Goal: Information Seeking & Learning: Learn about a topic

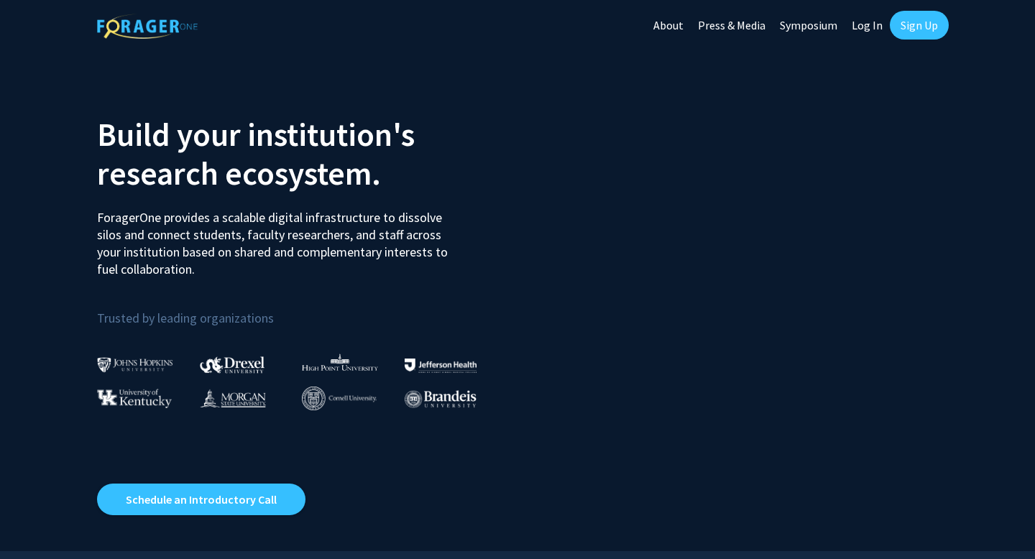
click at [876, 28] on link "Log In" at bounding box center [867, 25] width 45 height 50
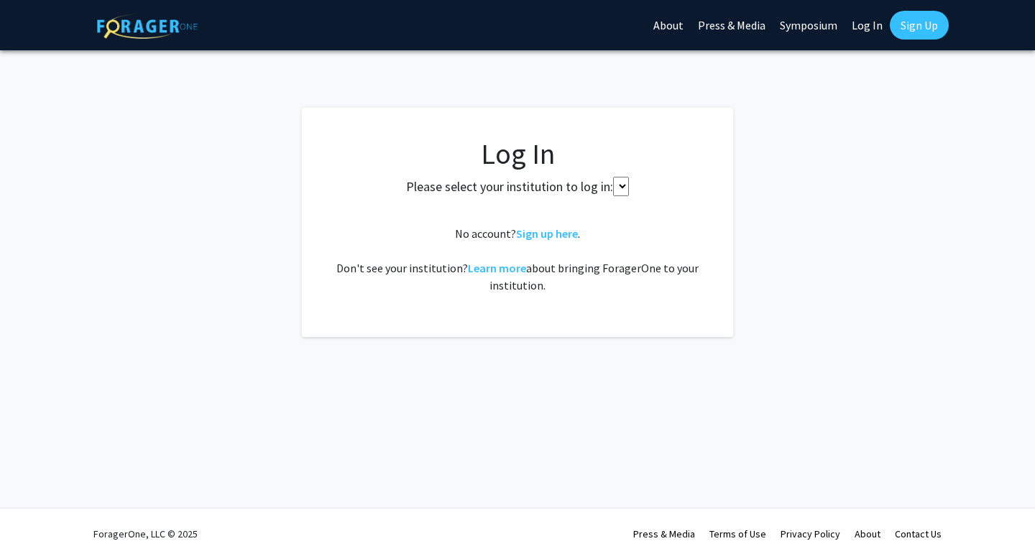
select select
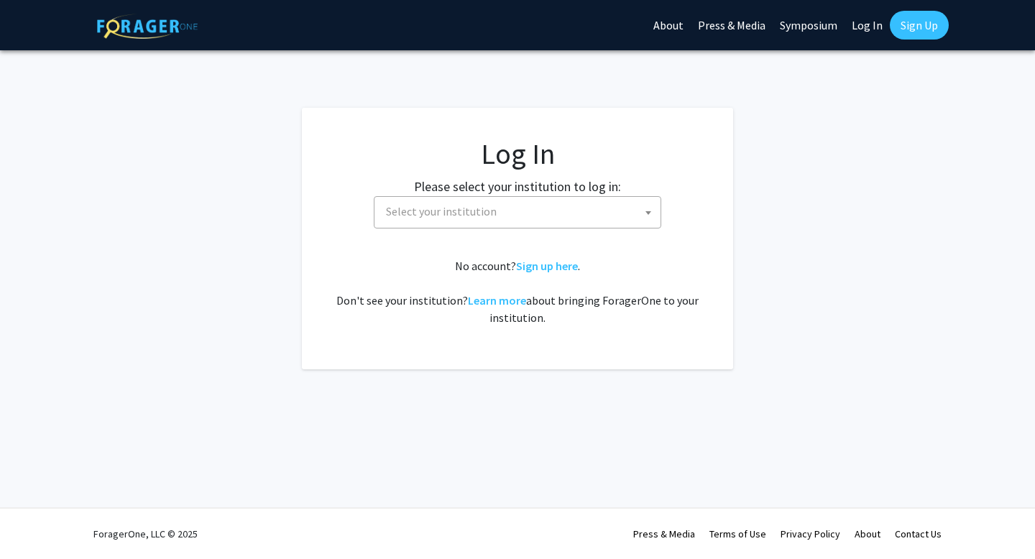
click at [587, 209] on span "Select your institution" at bounding box center [520, 211] width 280 height 29
type input "s"
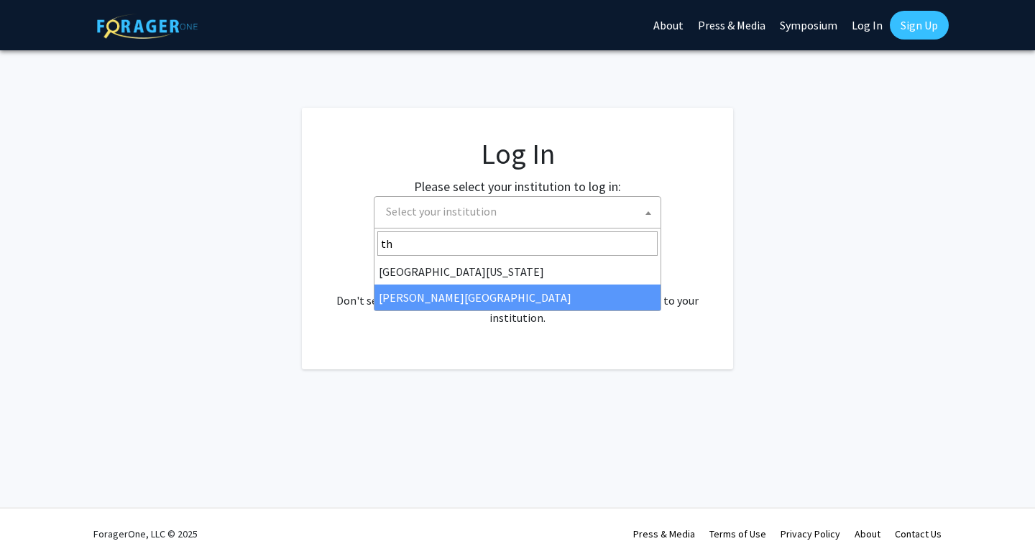
type input "th"
select select "24"
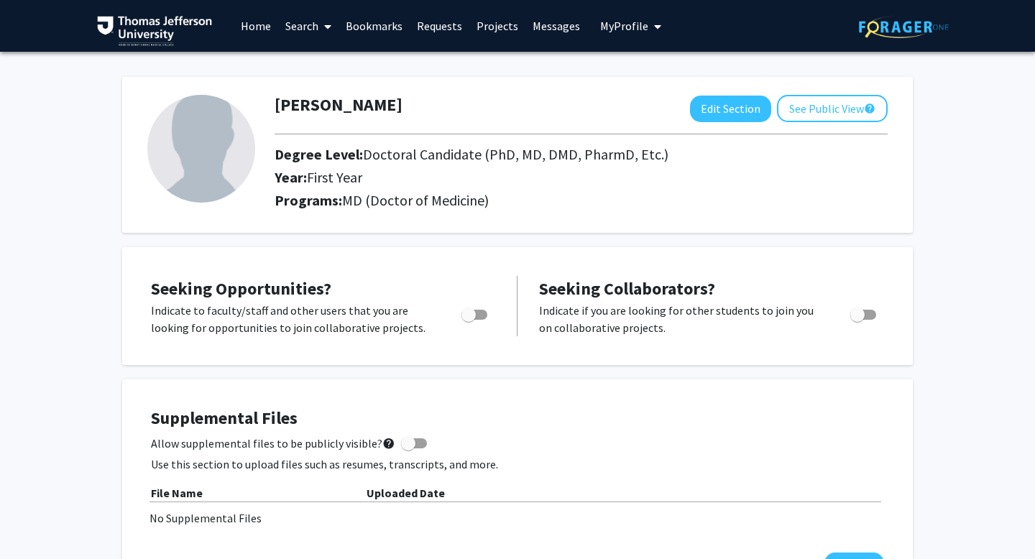
click at [300, 28] on link "Search" at bounding box center [308, 26] width 60 height 50
click at [318, 65] on span "Faculty/Staff" at bounding box center [331, 66] width 106 height 29
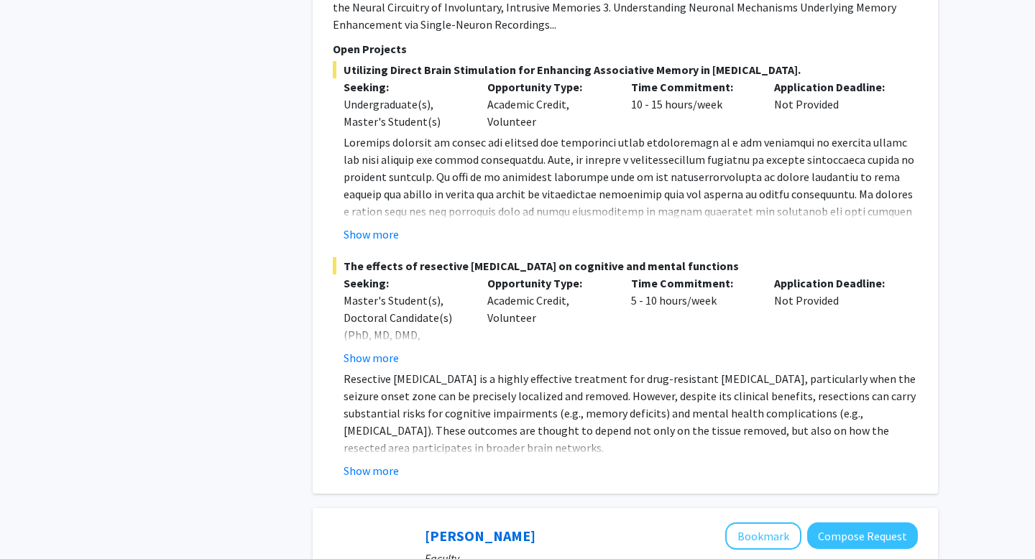
scroll to position [4045, 0]
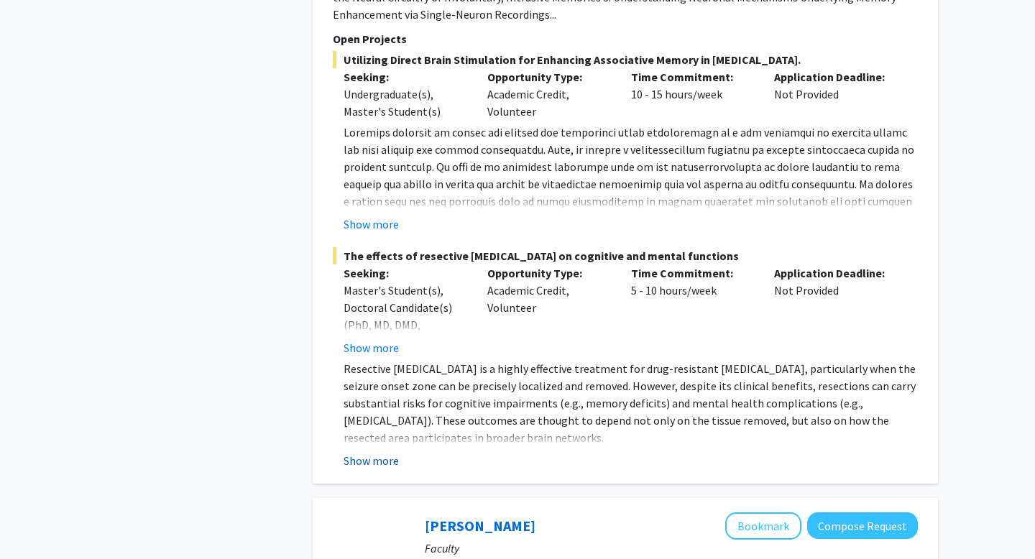
click at [384, 462] on button "Show more" at bounding box center [371, 460] width 55 height 17
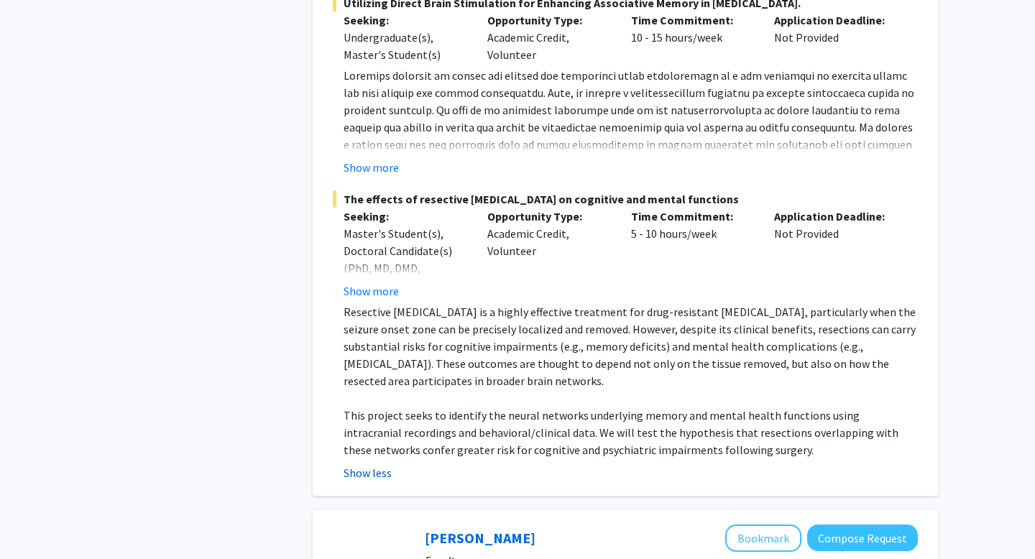
scroll to position [4103, 0]
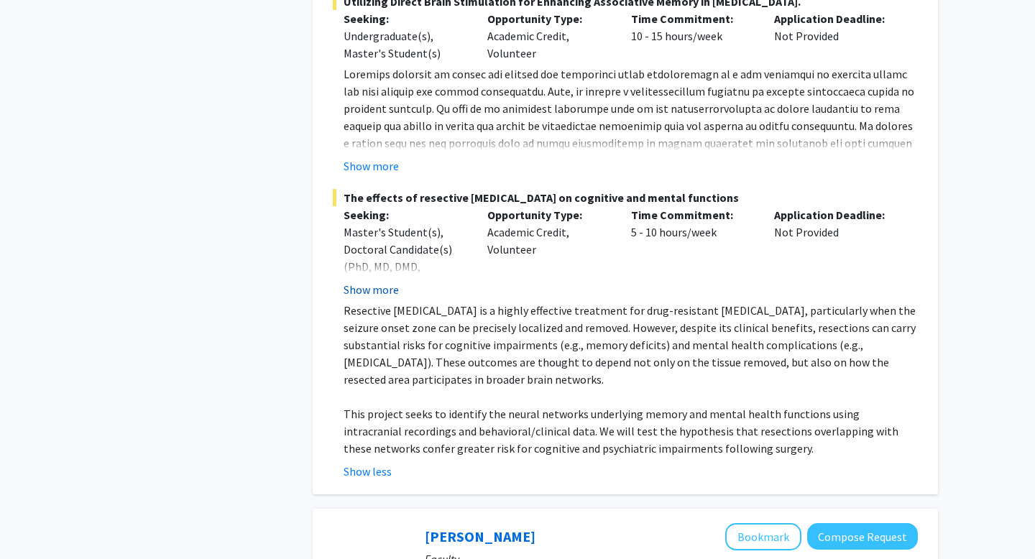
click at [365, 295] on button "Show more" at bounding box center [371, 289] width 55 height 17
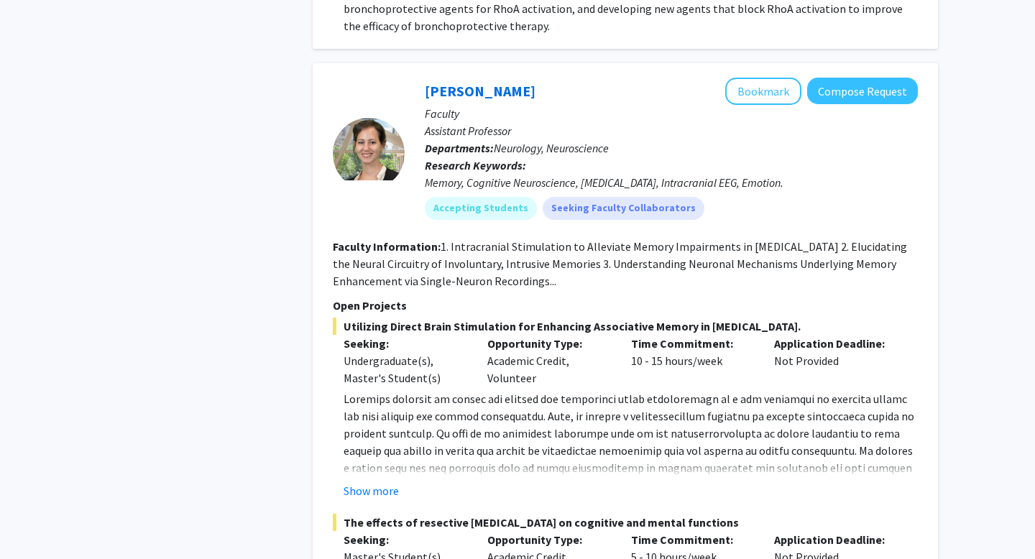
scroll to position [3777, 0]
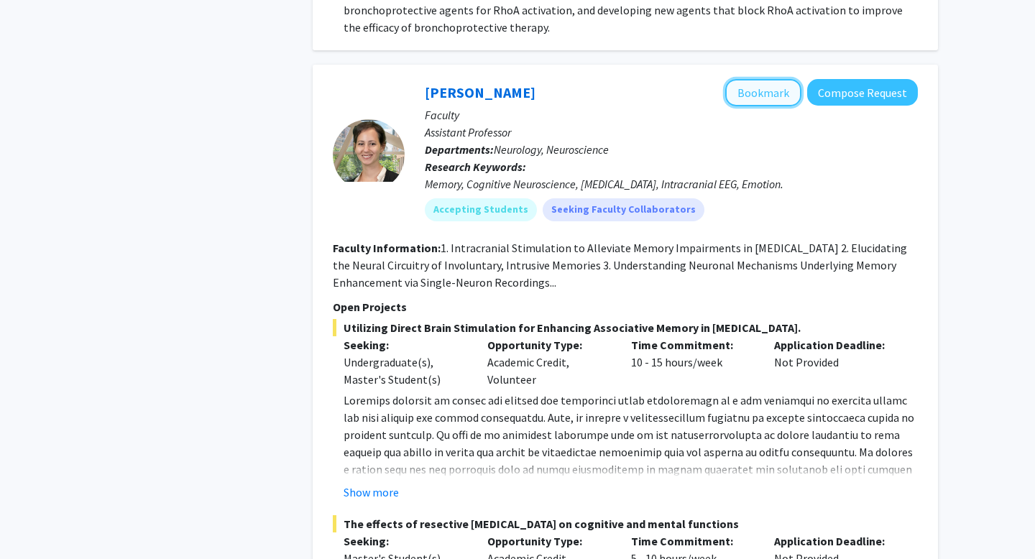
click at [773, 89] on button "Bookmark" at bounding box center [763, 92] width 76 height 27
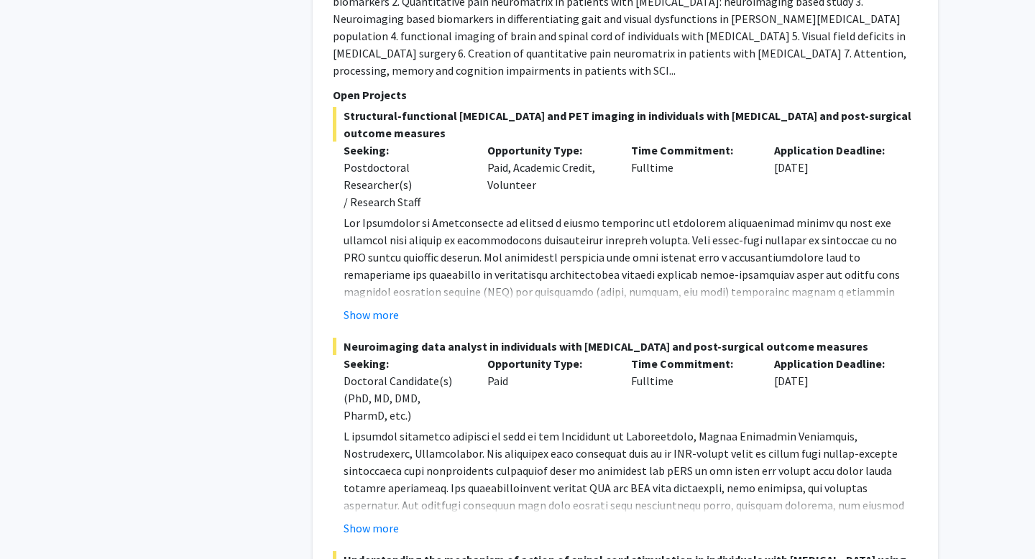
scroll to position [4890, 0]
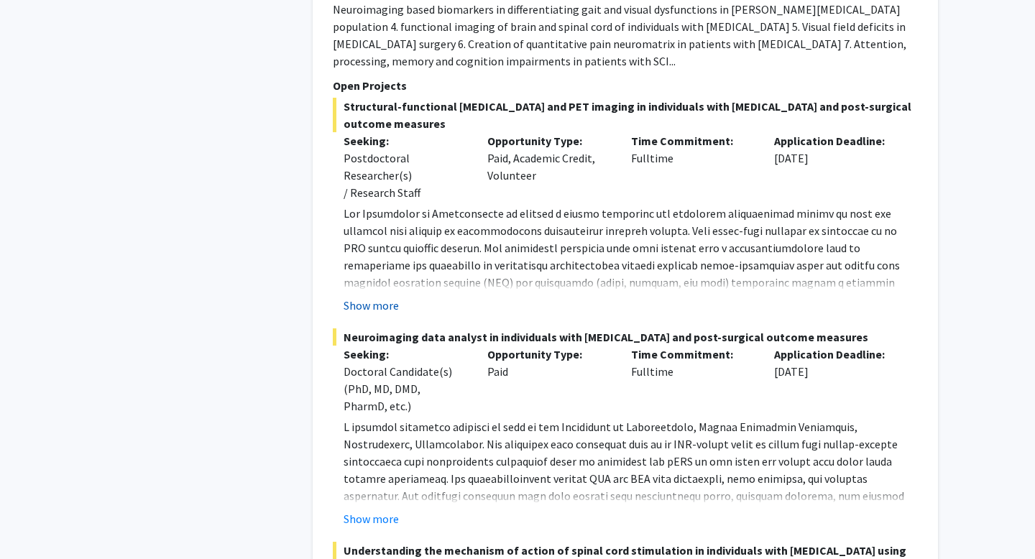
click at [375, 297] on button "Show more" at bounding box center [371, 305] width 55 height 17
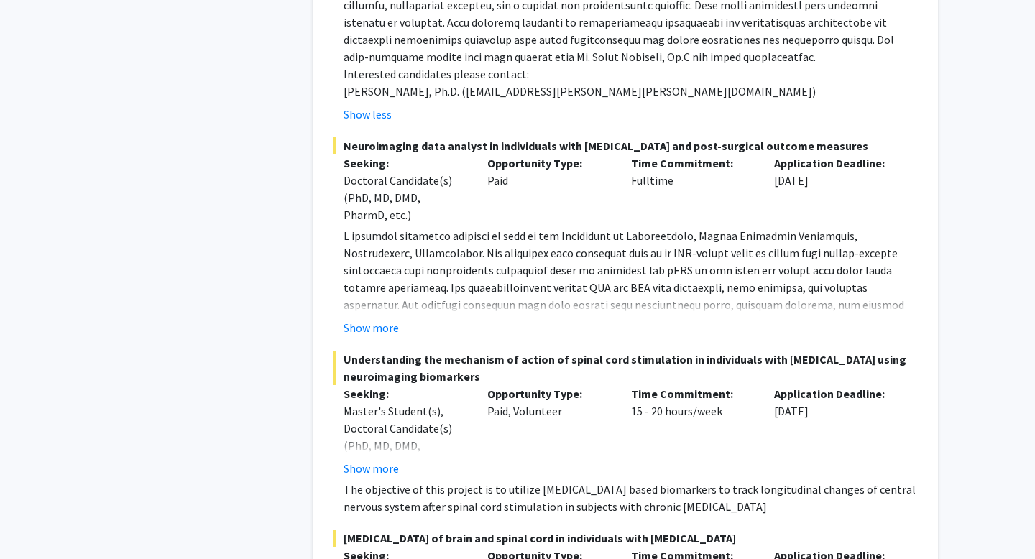
scroll to position [5384, 0]
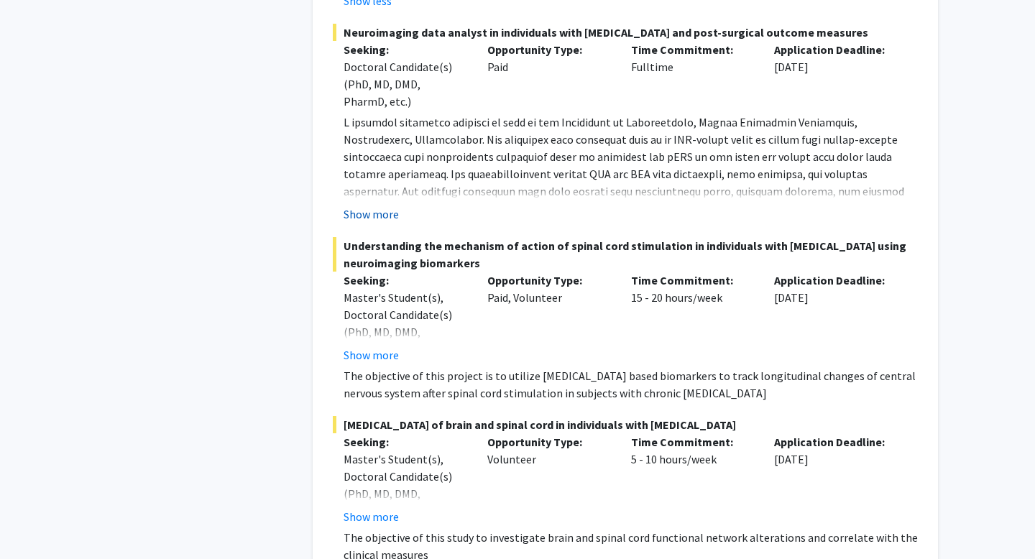
click at [389, 206] on button "Show more" at bounding box center [371, 214] width 55 height 17
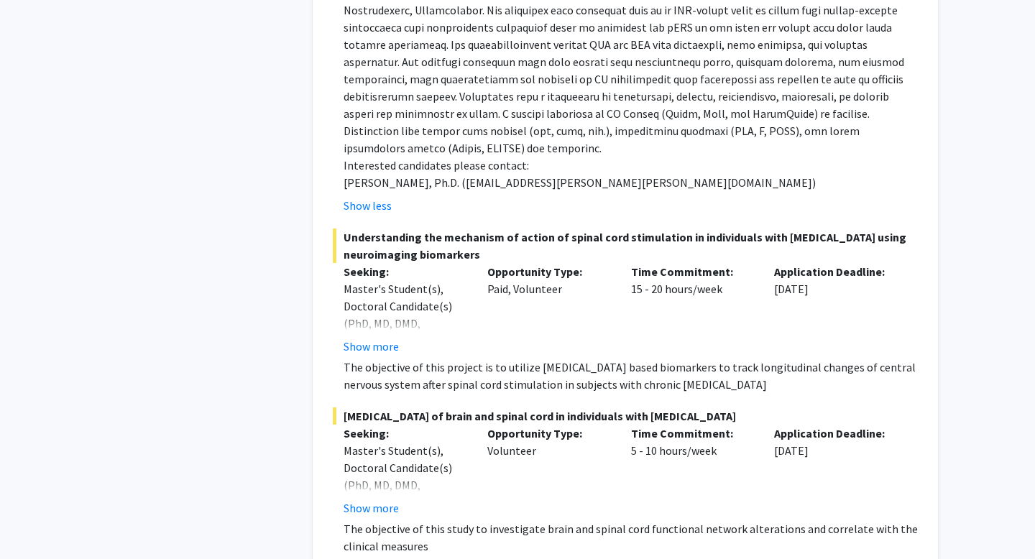
scroll to position [5515, 0]
click at [374, 336] on button "Show more" at bounding box center [371, 344] width 55 height 17
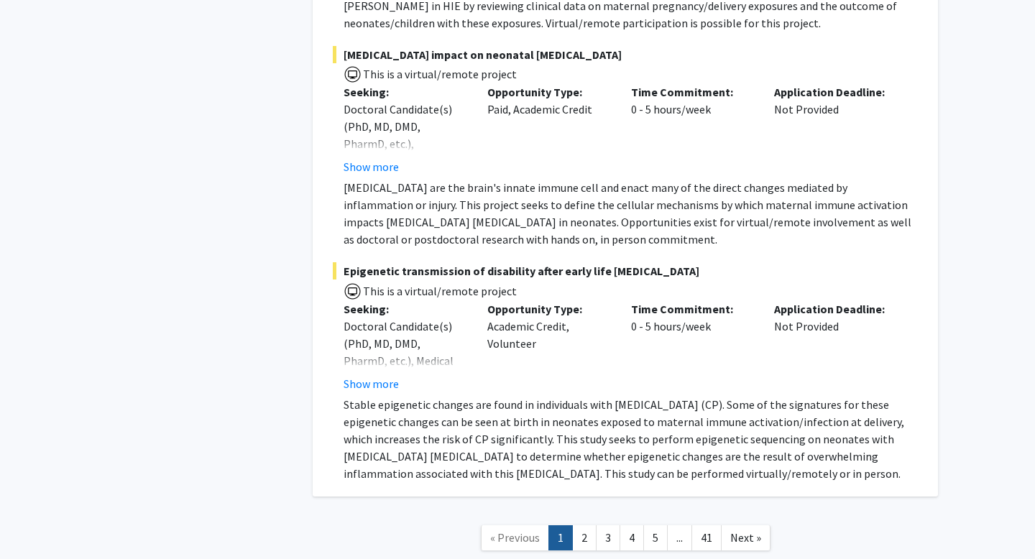
scroll to position [10869, 0]
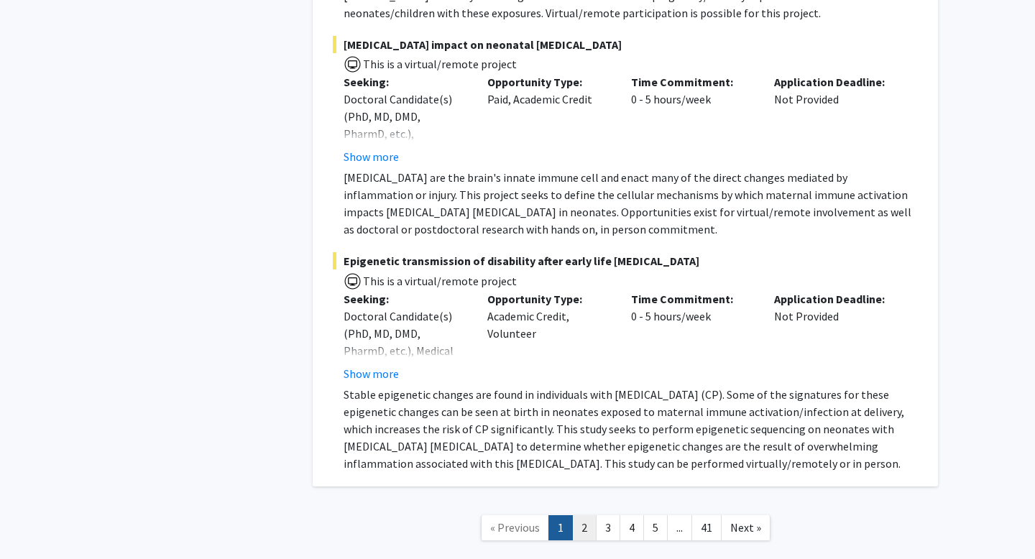
click at [587, 515] on link "2" at bounding box center [584, 527] width 24 height 25
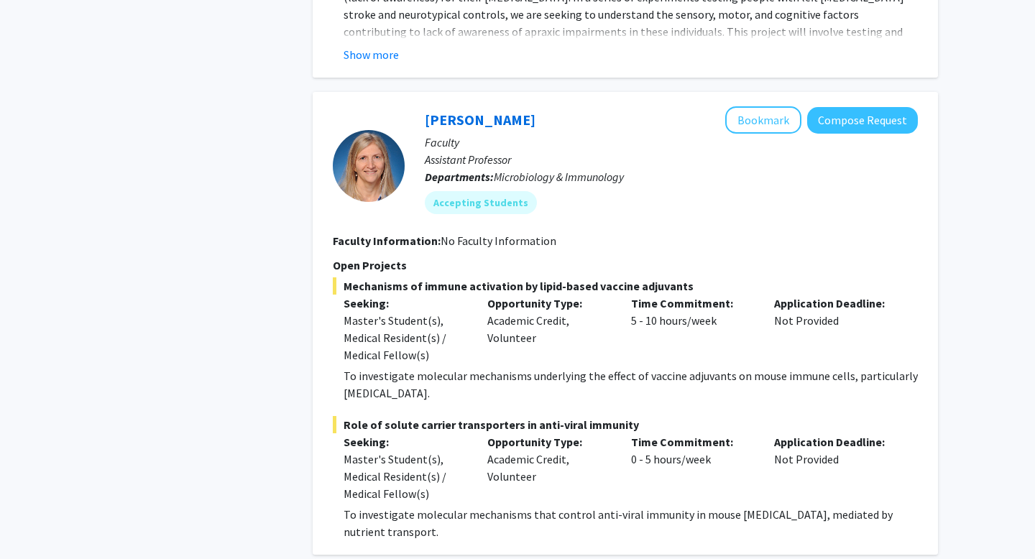
scroll to position [5900, 0]
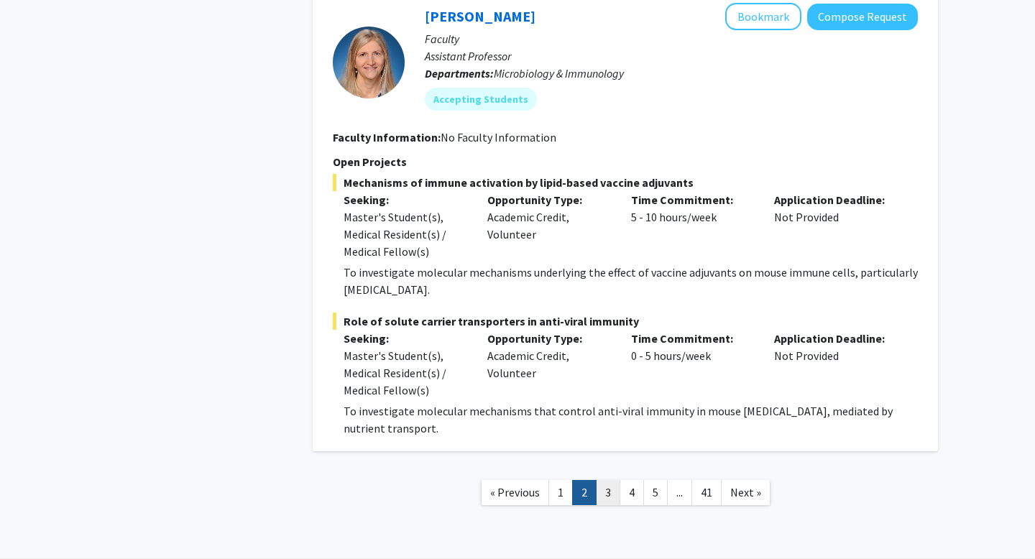
click at [610, 480] on link "3" at bounding box center [608, 492] width 24 height 25
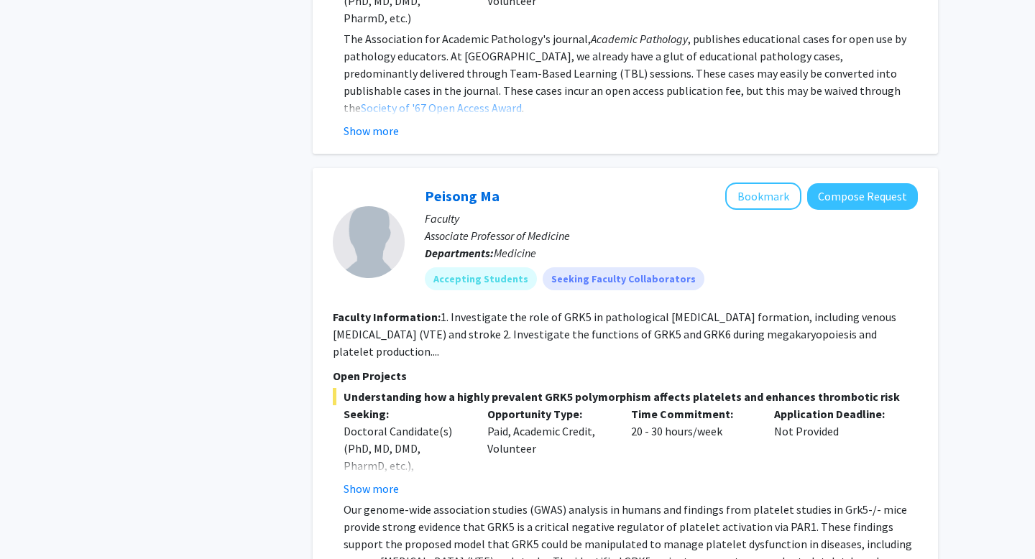
scroll to position [4825, 0]
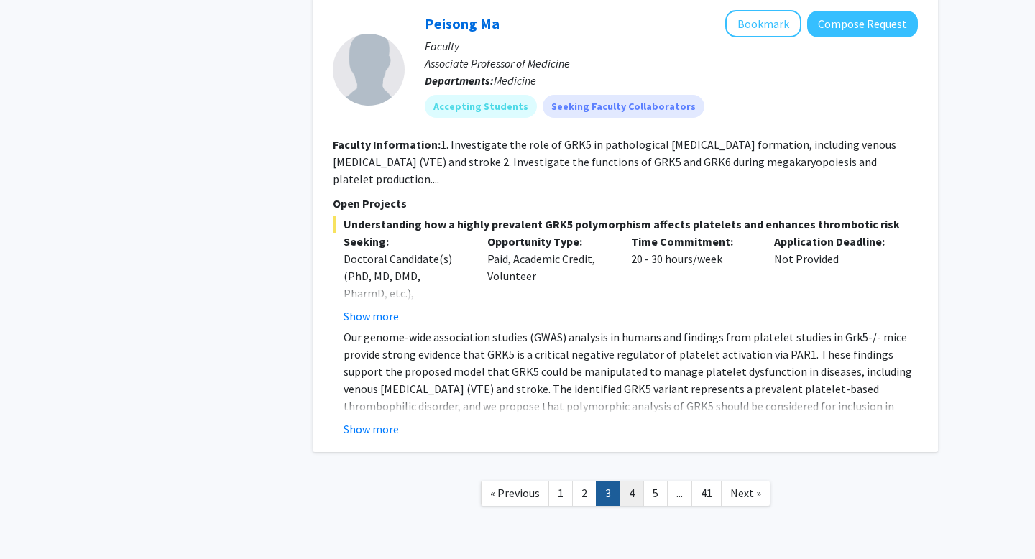
click at [638, 481] on link "4" at bounding box center [632, 493] width 24 height 25
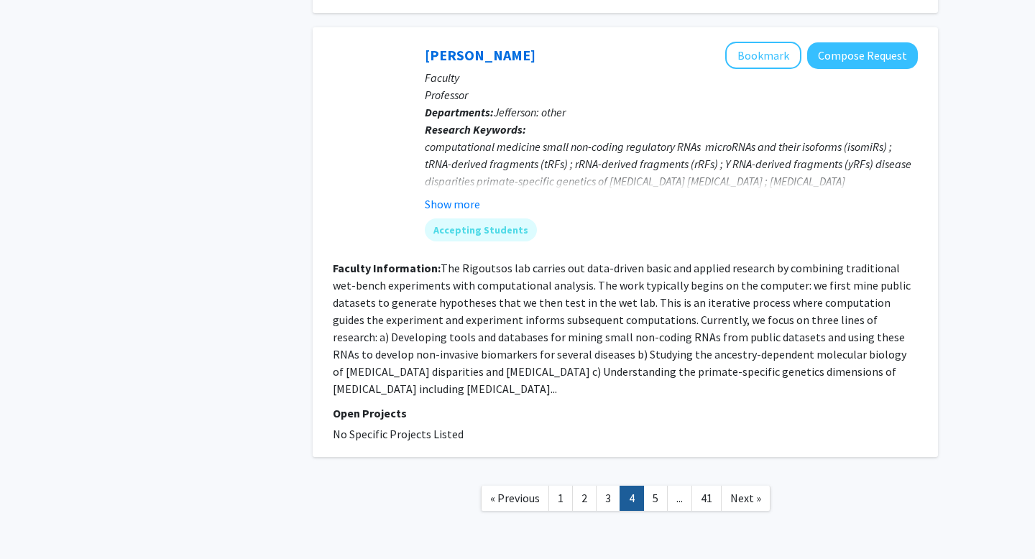
scroll to position [3105, 0]
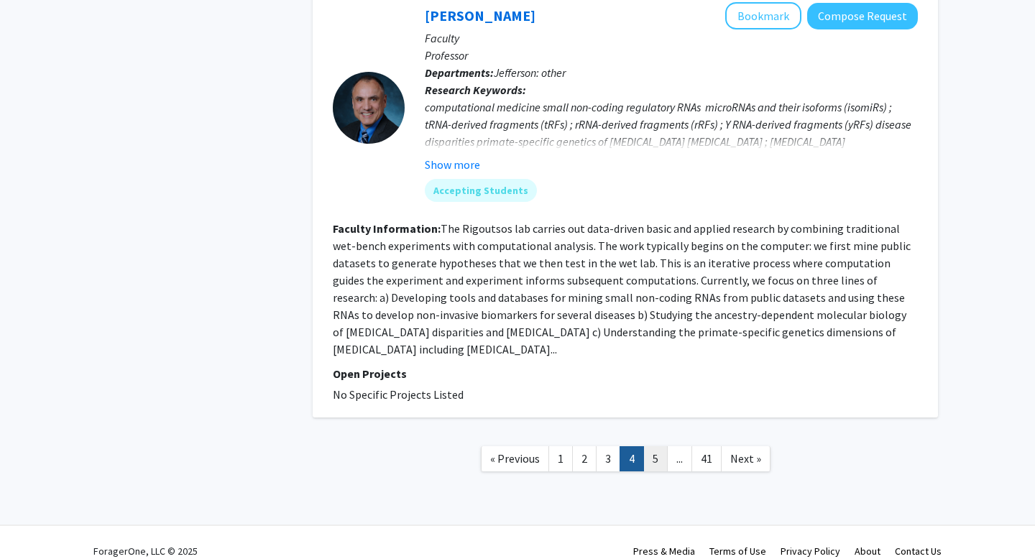
click at [661, 451] on link "5" at bounding box center [655, 458] width 24 height 25
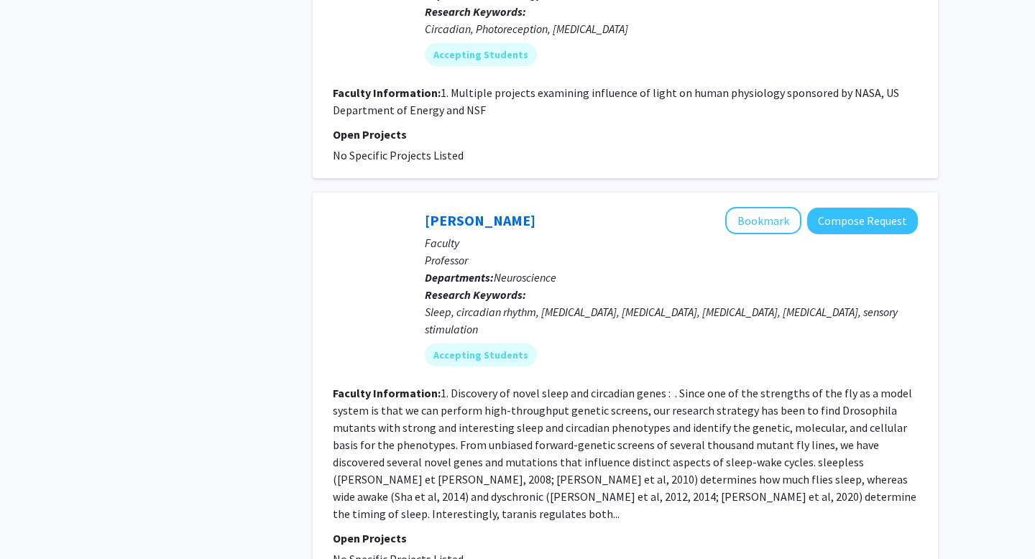
scroll to position [3172, 0]
